Goal: Task Accomplishment & Management: Manage account settings

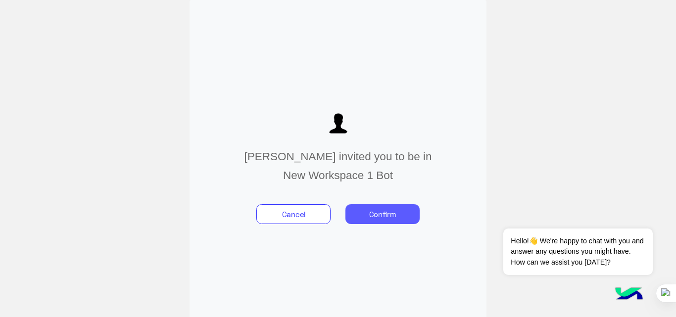
click at [384, 216] on button "Confirm" at bounding box center [383, 214] width 74 height 20
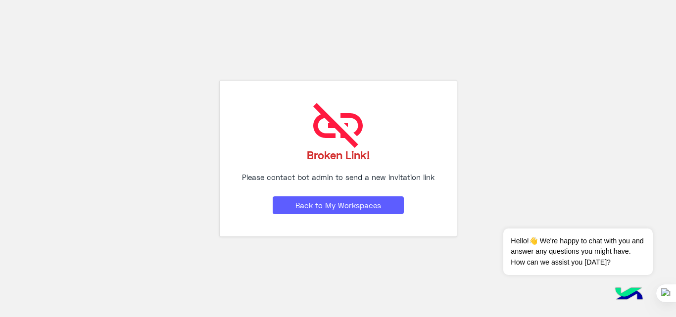
click at [361, 200] on button "Back to My Workspaces" at bounding box center [338, 206] width 131 height 18
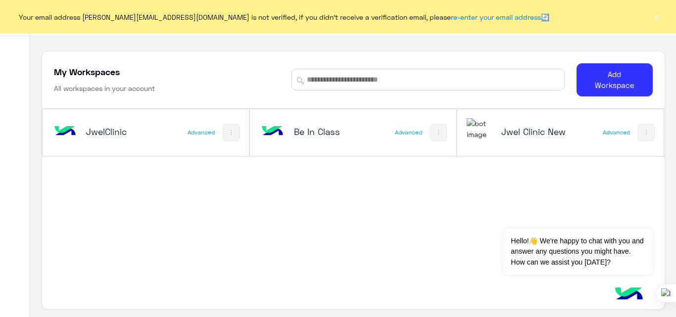
click at [655, 18] on button "×" at bounding box center [657, 17] width 10 height 10
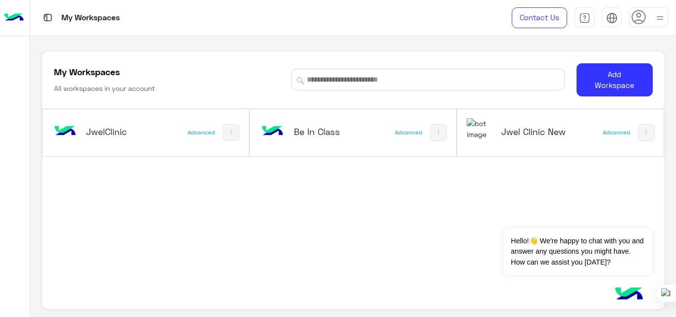
click at [653, 17] on div at bounding box center [649, 17] width 40 height 20
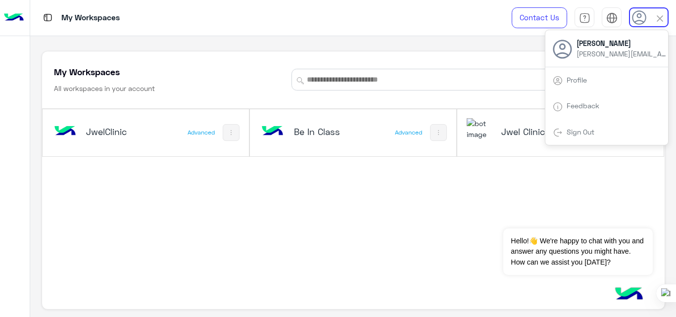
click at [584, 134] on link "Sign Out" at bounding box center [581, 132] width 28 height 8
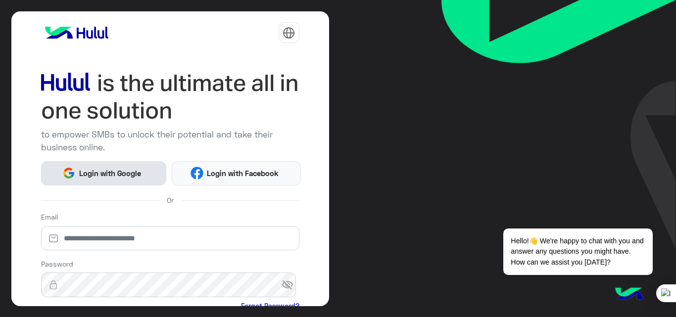
click at [118, 182] on button "Login with Google" at bounding box center [104, 173] width 126 height 24
